Goal: Transaction & Acquisition: Subscribe to service/newsletter

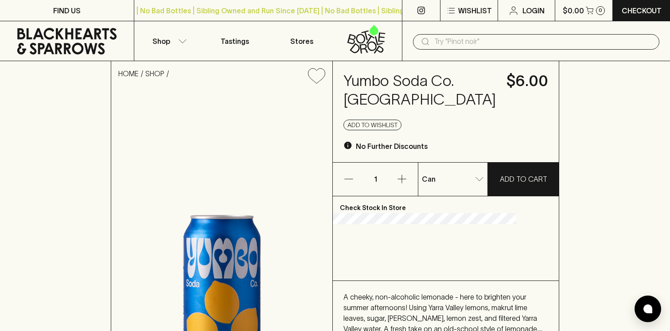
click at [57, 51] on icon at bounding box center [67, 41] width 121 height 27
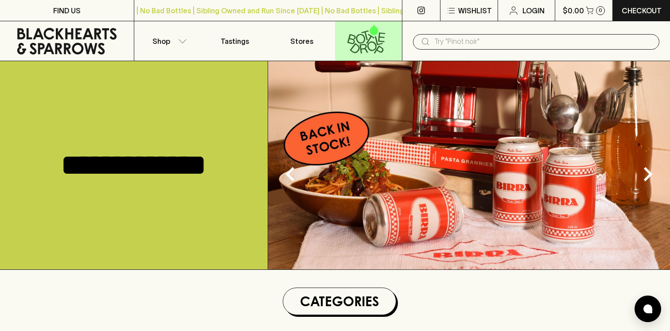
click at [365, 45] on icon at bounding box center [366, 38] width 55 height 29
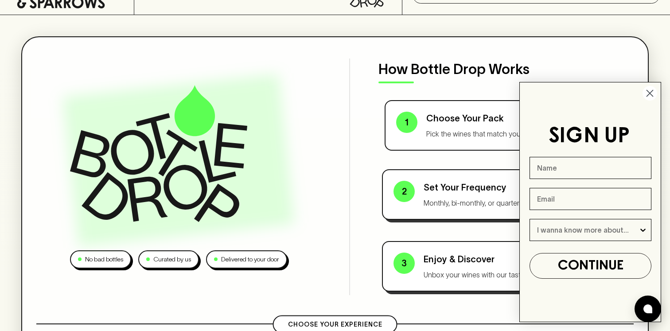
scroll to position [49, 0]
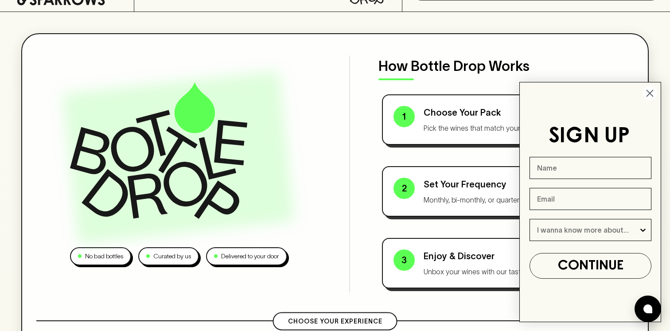
click at [655, 92] on circle "Close dialog" at bounding box center [650, 93] width 15 height 15
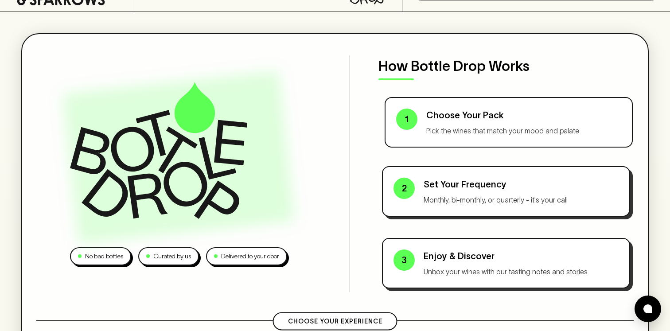
click at [525, 123] on div "Choose Your Pack Pick the wines that match your mood and palate" at bounding box center [523, 122] width 195 height 27
click at [426, 113] on div "1 Choose Your Pack Pick the wines that match your mood and palate" at bounding box center [508, 122] width 225 height 27
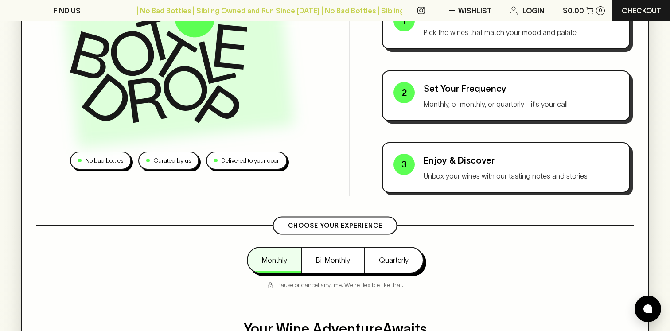
scroll to position [0, 0]
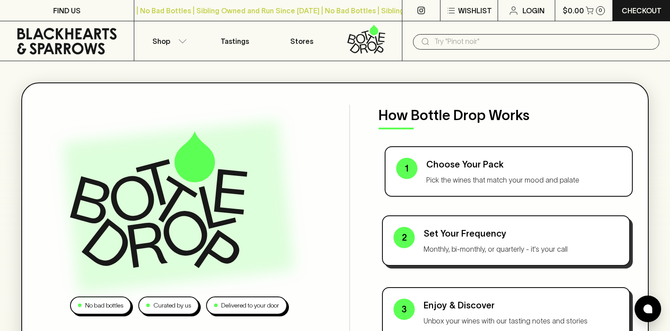
click at [492, 176] on p "Pick the wines that match your mood and palate" at bounding box center [523, 180] width 195 height 11
click at [440, 181] on p "Pick the wines that match your mood and palate" at bounding box center [523, 180] width 195 height 11
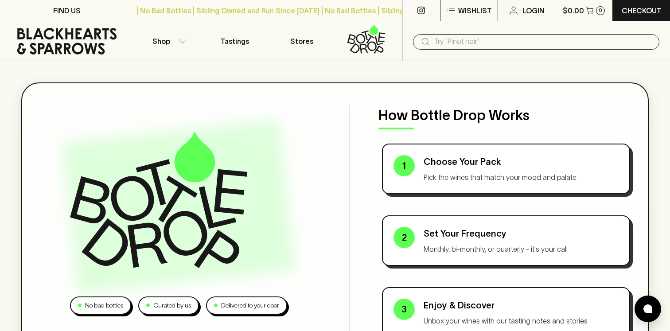
click at [82, 44] on icon at bounding box center [67, 41] width 121 height 27
